Goal: Task Accomplishment & Management: Manage account settings

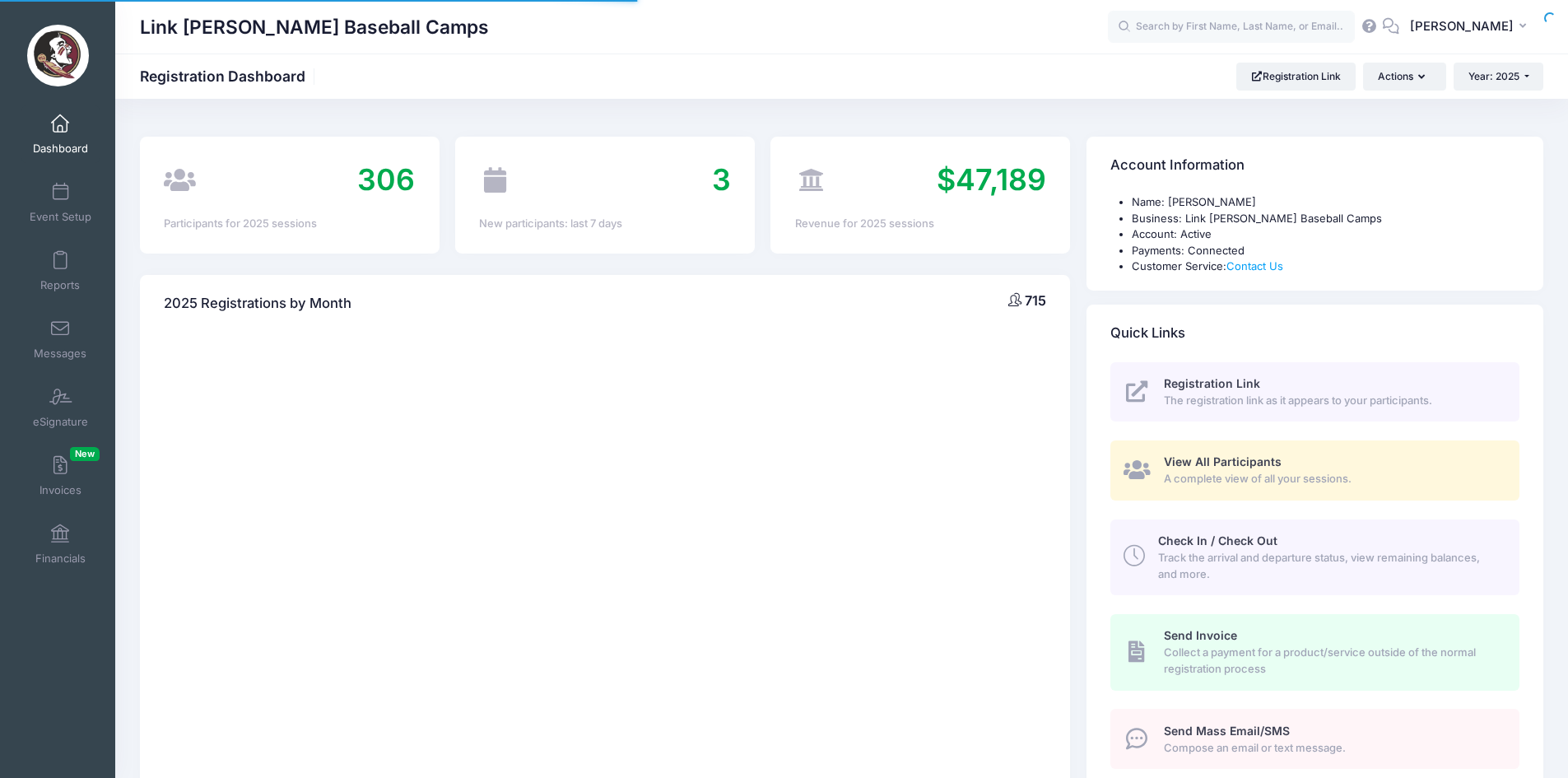
select select
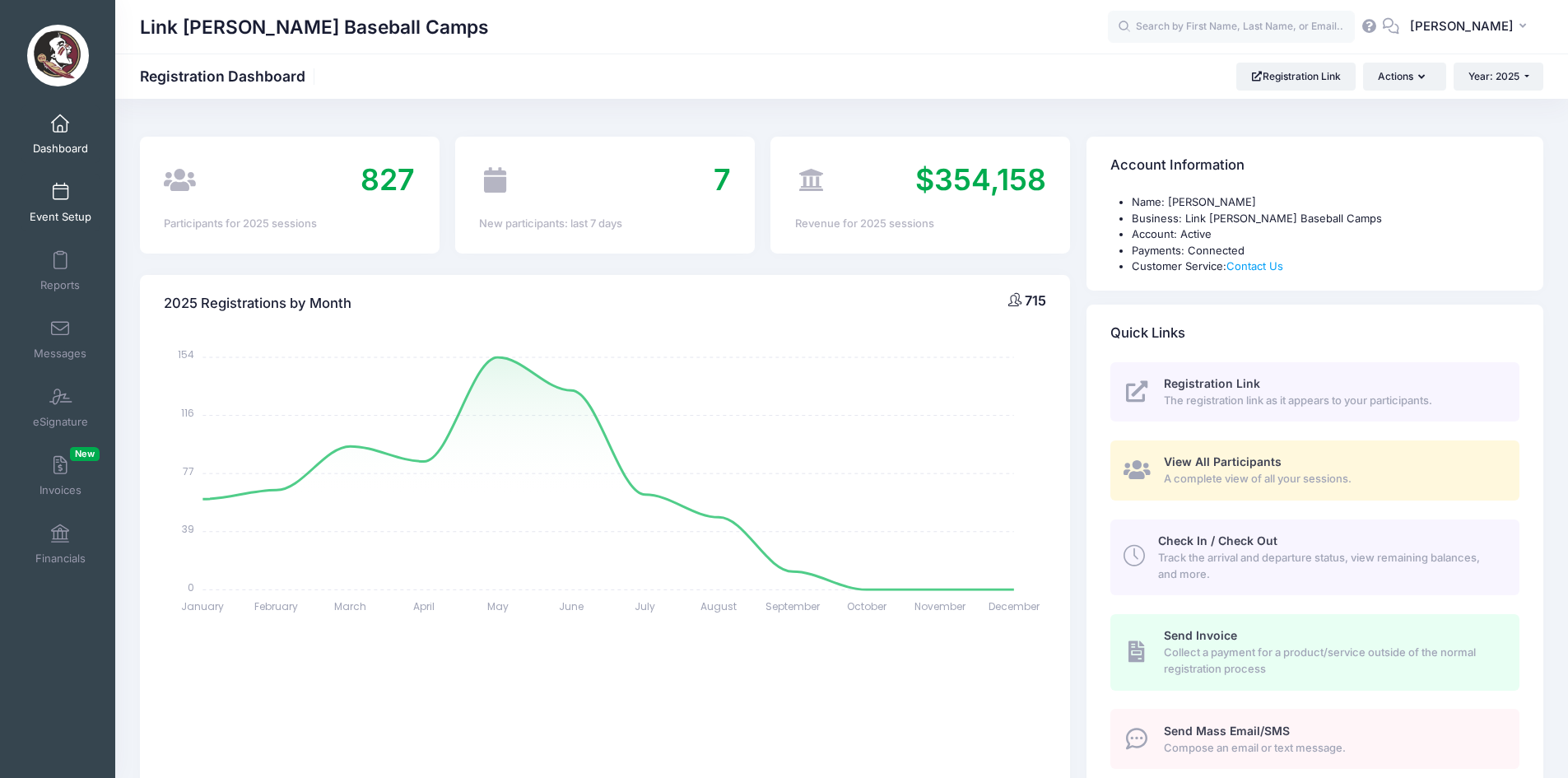
click at [43, 207] on link "Event Setup" at bounding box center [60, 202] width 78 height 57
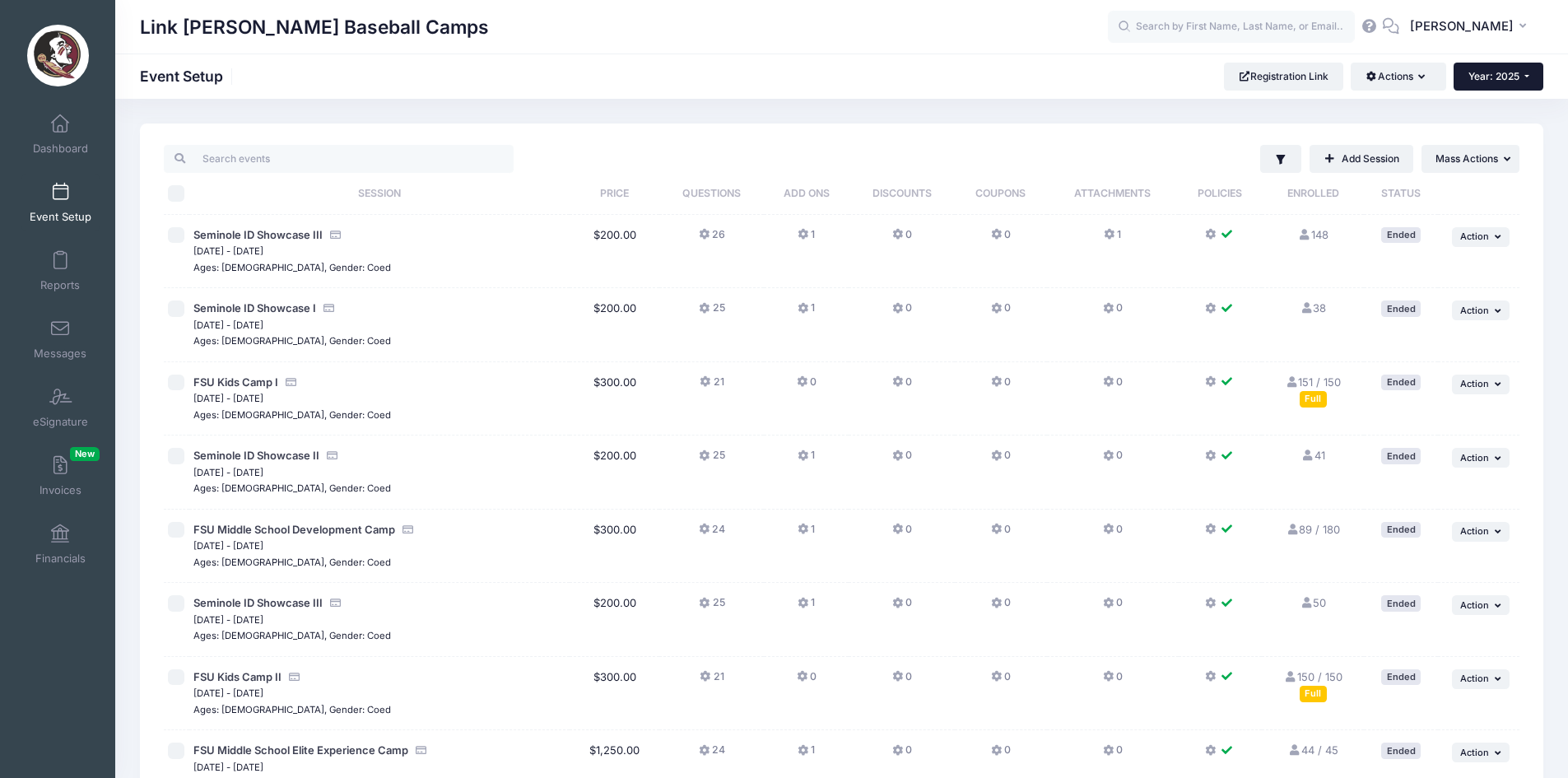
click at [1493, 67] on button "Year: 2025" at bounding box center [1498, 76] width 90 height 28
click at [1516, 104] on link "Year: 2026" at bounding box center [1507, 107] width 107 height 21
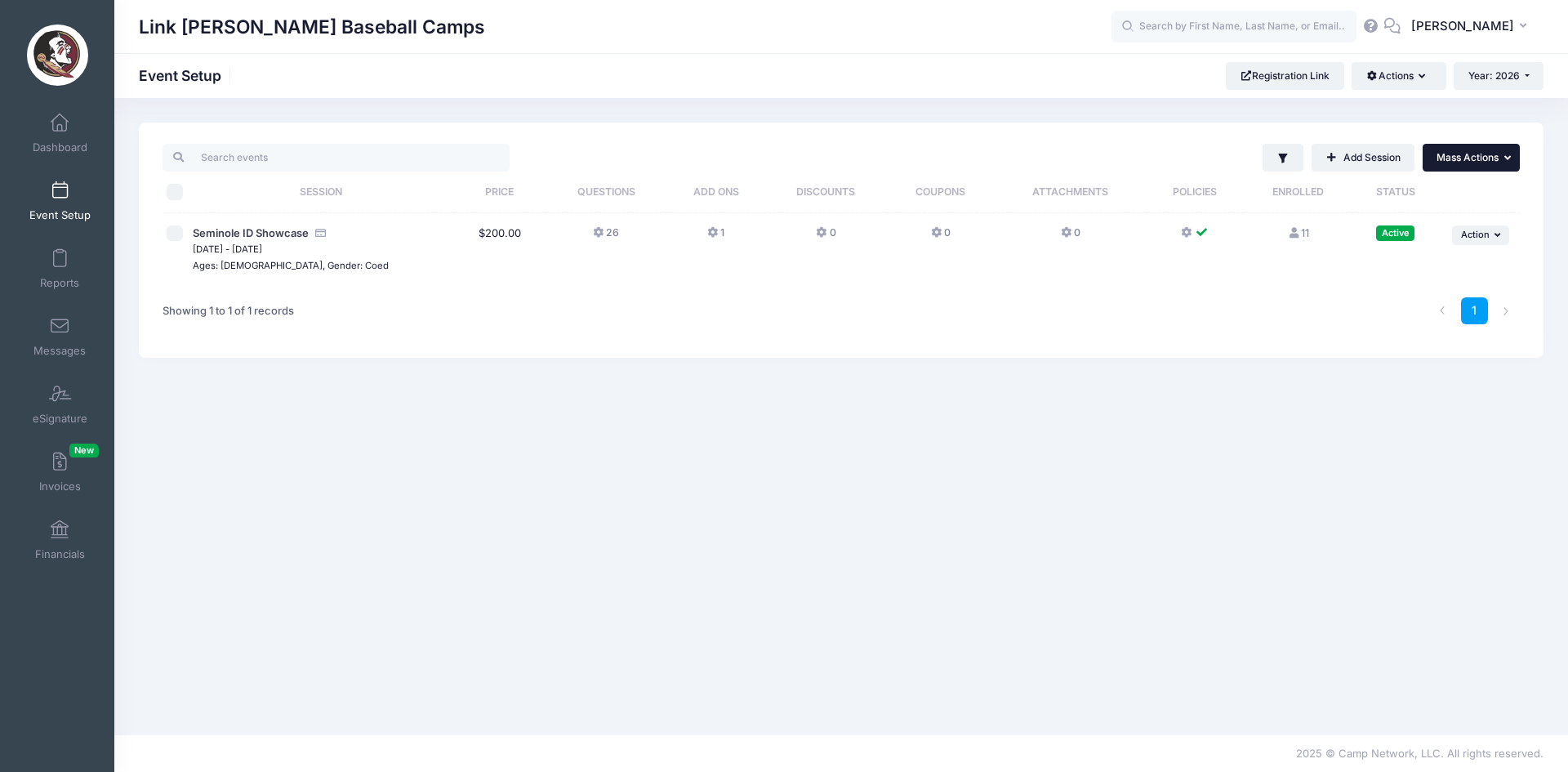
click at [1490, 160] on span "Mass Actions" at bounding box center [1468, 157] width 62 height 13
click at [1502, 84] on button "Year: 2026" at bounding box center [1499, 75] width 90 height 28
click at [1494, 127] on link "Year: 2025" at bounding box center [1506, 128] width 106 height 21
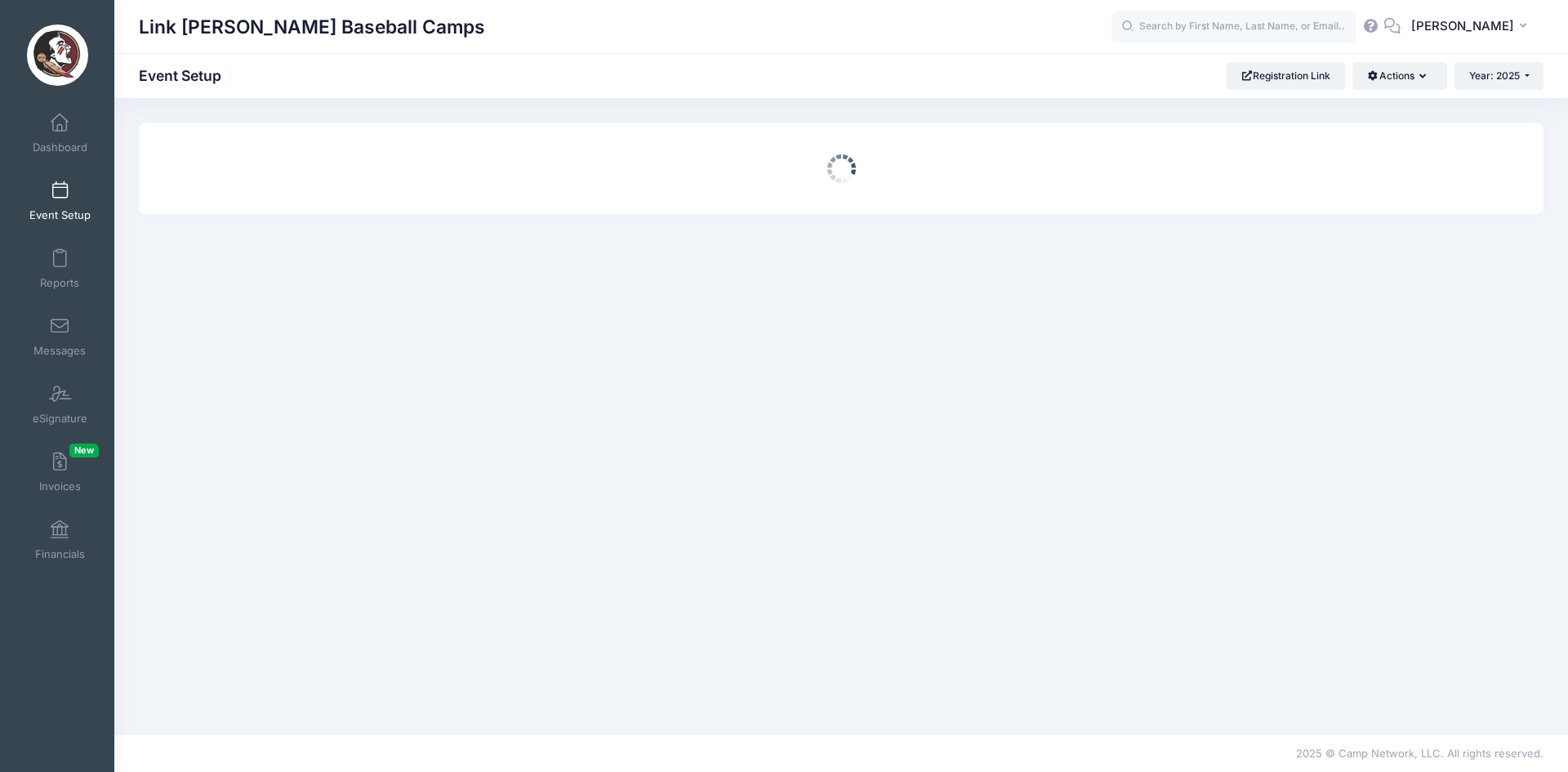
click at [1494, 127] on div at bounding box center [841, 169] width 1405 height 92
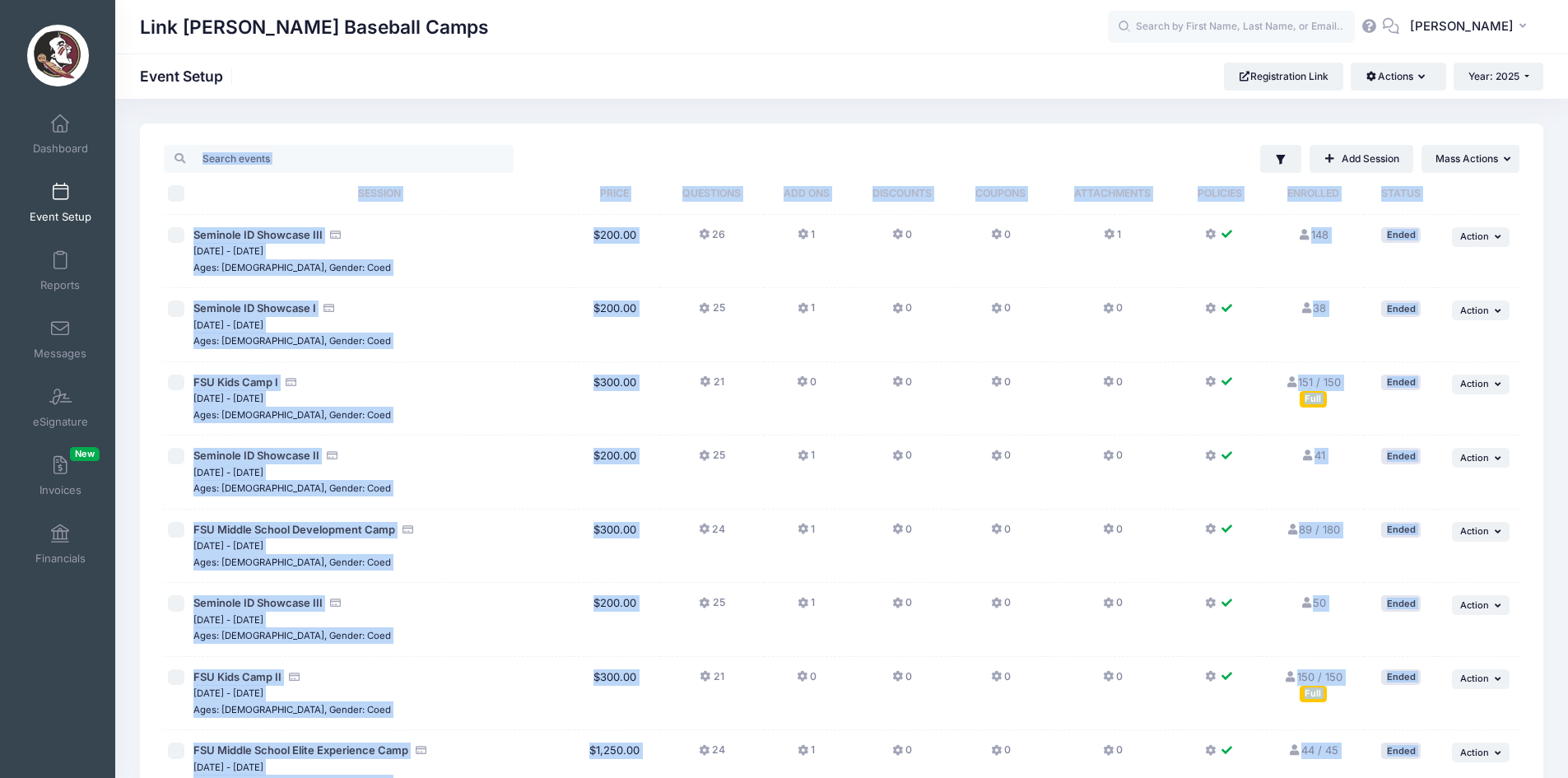
click at [917, 111] on div "Link Jarrett Baseball Camps Event Setup Registration Link Actions Manage Regist…" at bounding box center [842, 655] width 1453 height 1113
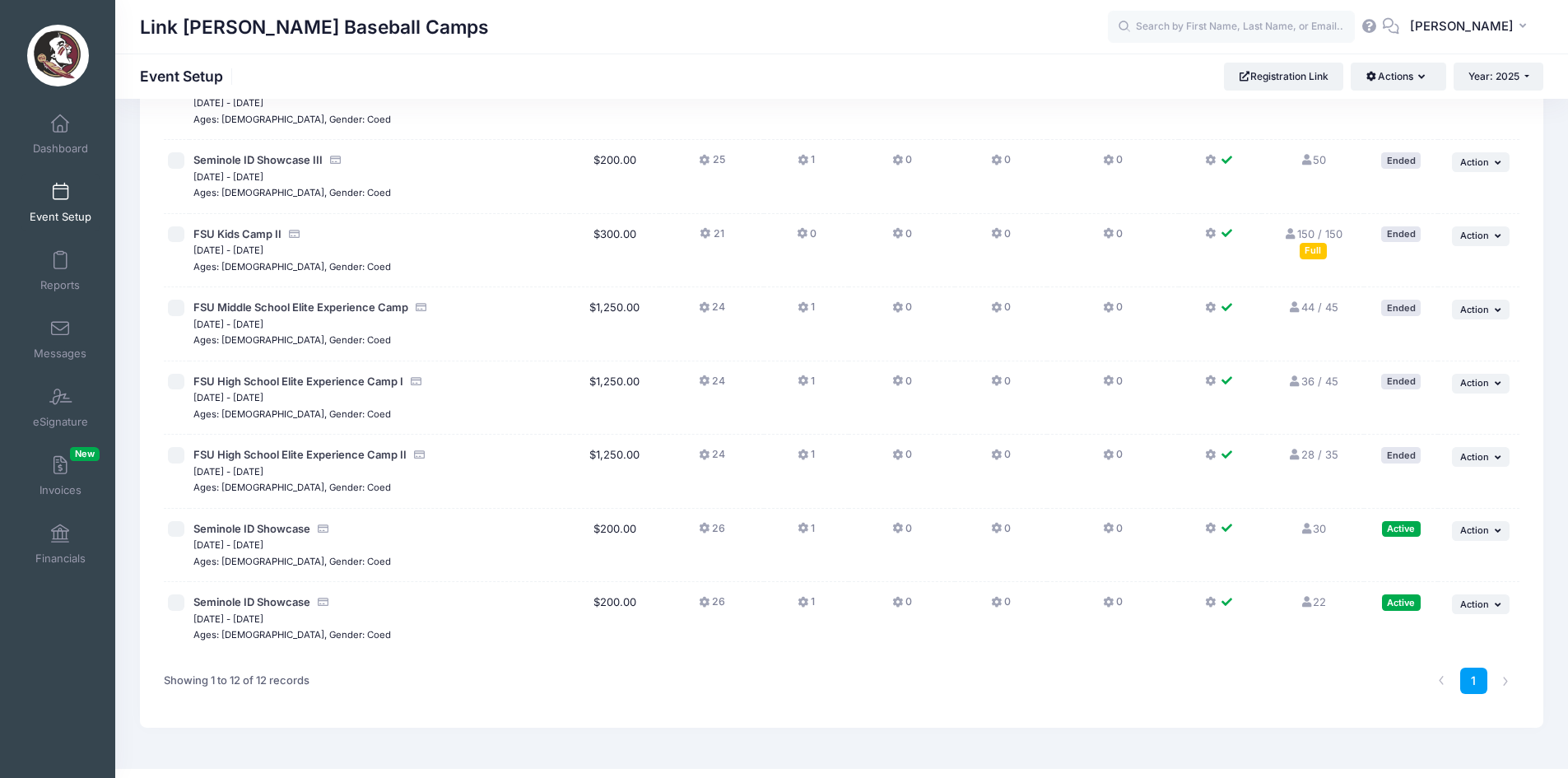
scroll to position [471, 0]
